Goal: Check status: Check status

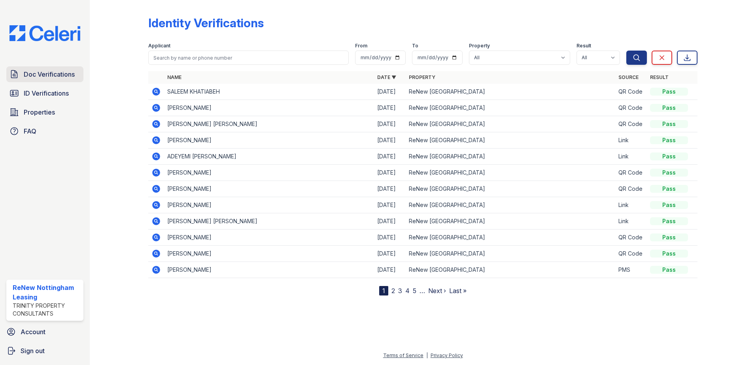
click at [57, 76] on span "Doc Verifications" at bounding box center [49, 74] width 51 height 9
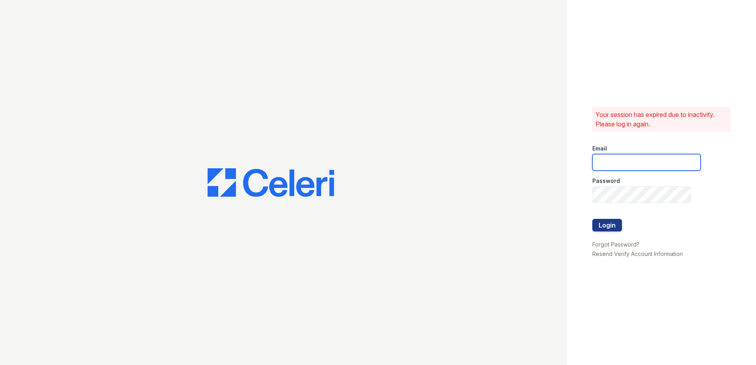
type input "[EMAIL_ADDRESS][DOMAIN_NAME]"
drag, startPoint x: 607, startPoint y: 214, endPoint x: 606, endPoint y: 219, distance: 4.8
click at [607, 216] on div at bounding box center [647, 211] width 108 height 16
click at [606, 219] on form "Email [EMAIL_ADDRESS][DOMAIN_NAME] Password Login" at bounding box center [647, 188] width 108 height 101
drag, startPoint x: 606, startPoint y: 219, endPoint x: 602, endPoint y: 223, distance: 5.3
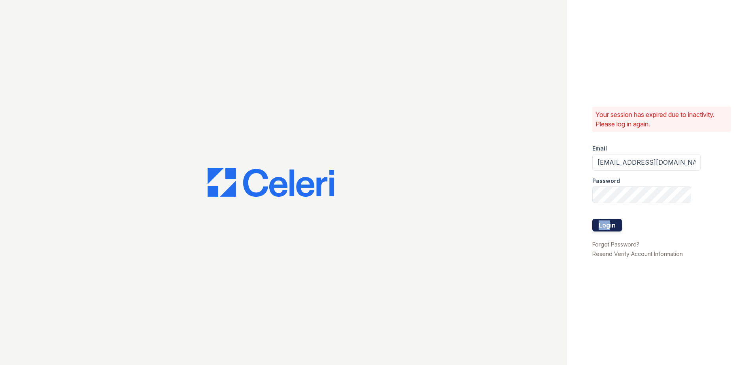
click at [602, 223] on button "Login" at bounding box center [608, 225] width 30 height 13
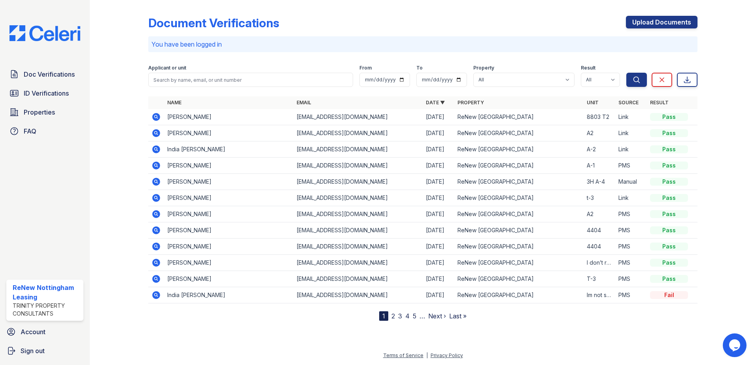
click at [159, 116] on icon at bounding box center [156, 117] width 8 height 8
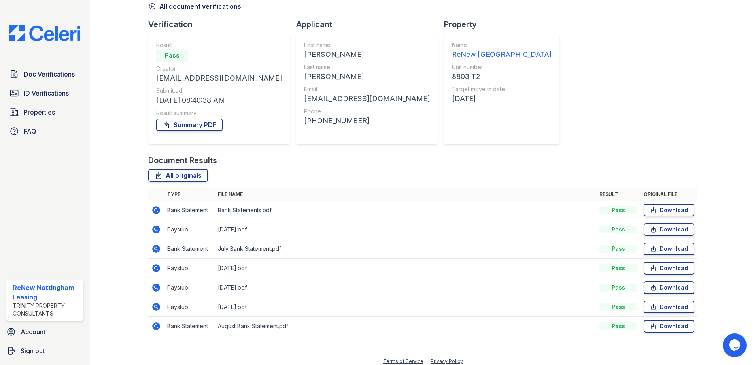
scroll to position [45, 0]
